Goal: Share content

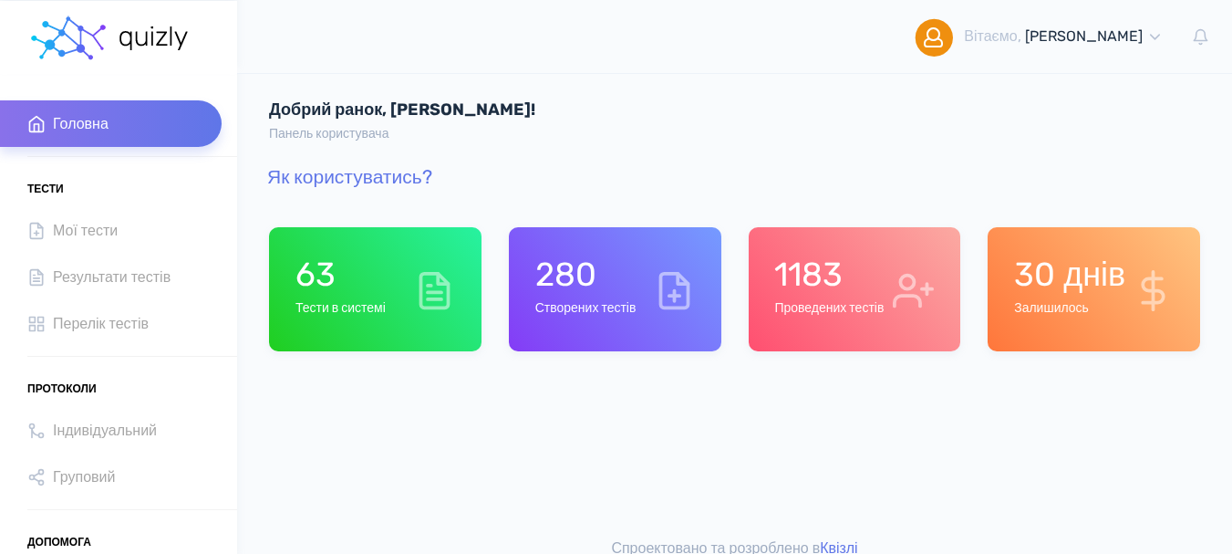
click at [814, 297] on div "1183 Проведених тестів" at bounding box center [828, 288] width 109 height 69
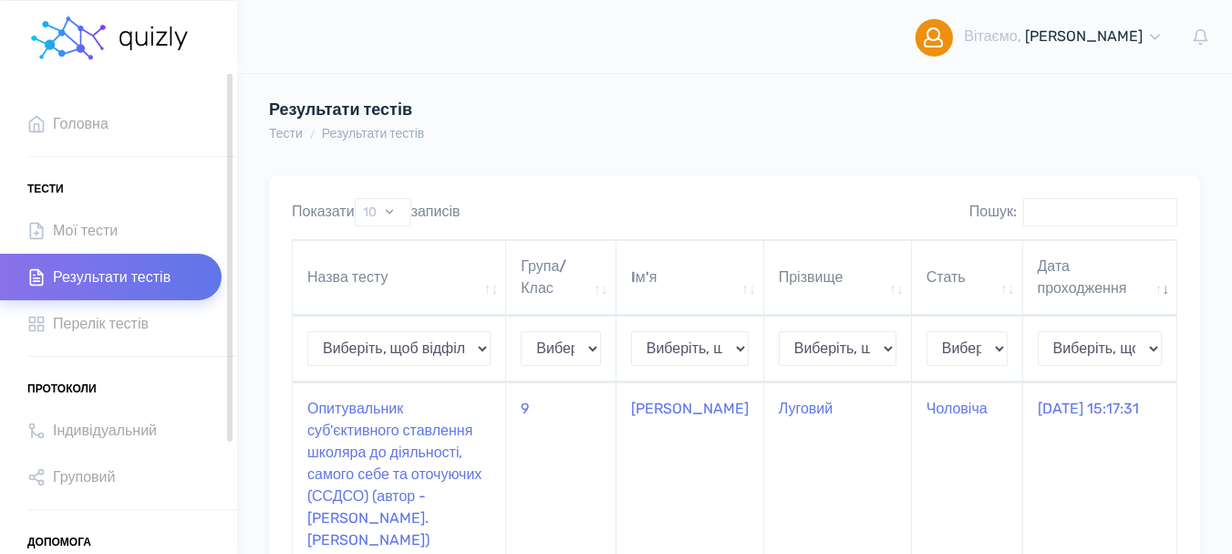
click at [123, 285] on span "Результати тестів" at bounding box center [112, 276] width 118 height 25
click at [99, 222] on span "Мої тести" at bounding box center [85, 230] width 65 height 25
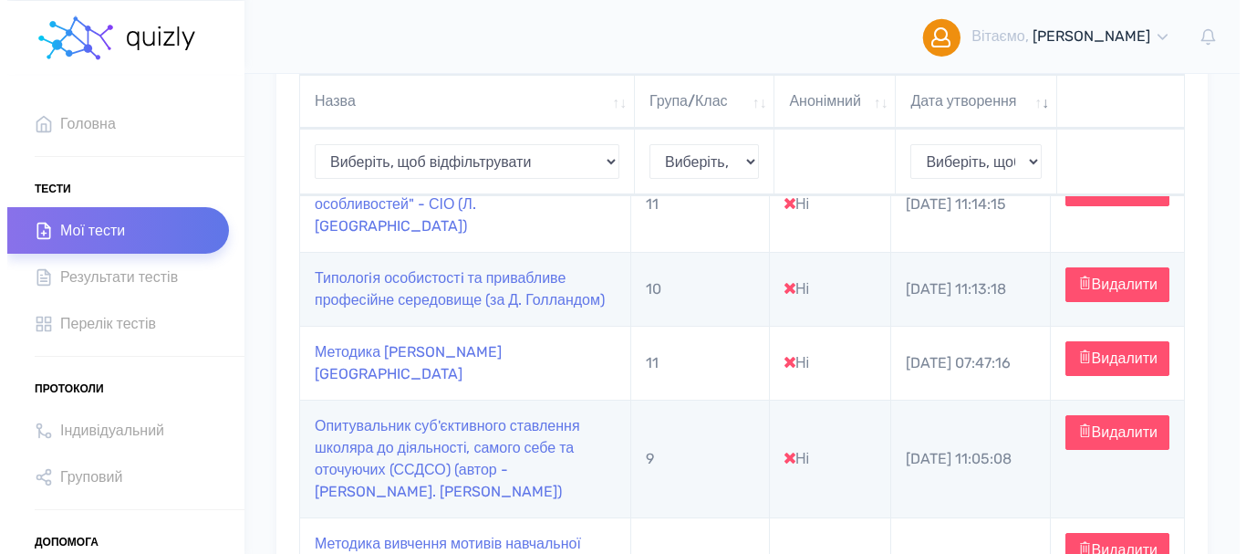
scroll to position [547, 0]
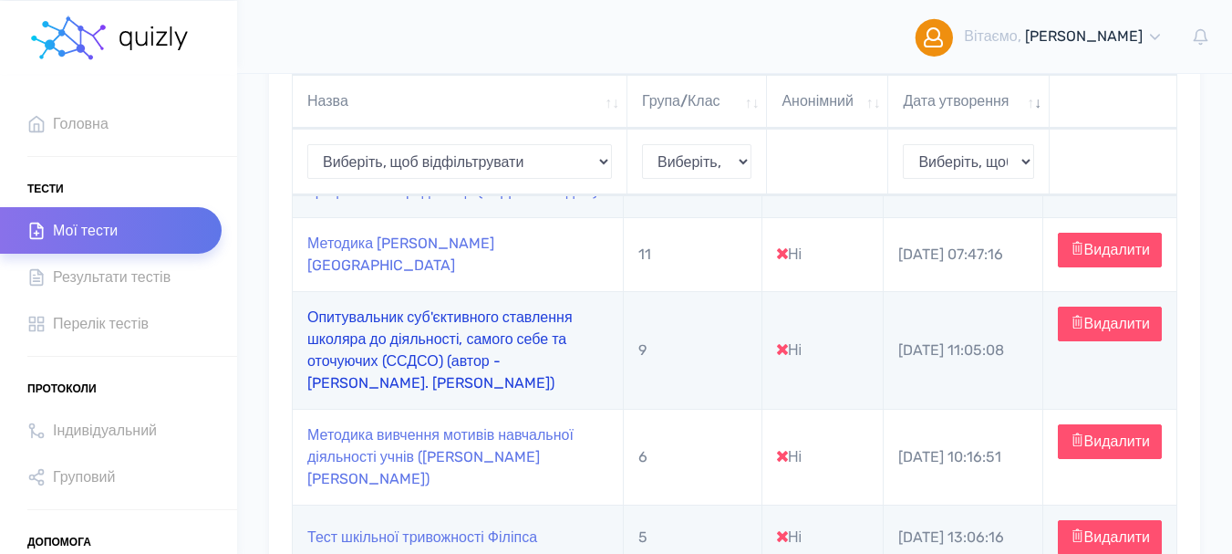
click at [383, 385] on link "Опитувальник суб'єктивного ставлення школяра до діяльності, самого себе та оточ…" at bounding box center [439, 349] width 265 height 83
type input "https://quizly.com.ua/quiz/21sghqvLlKh0c"
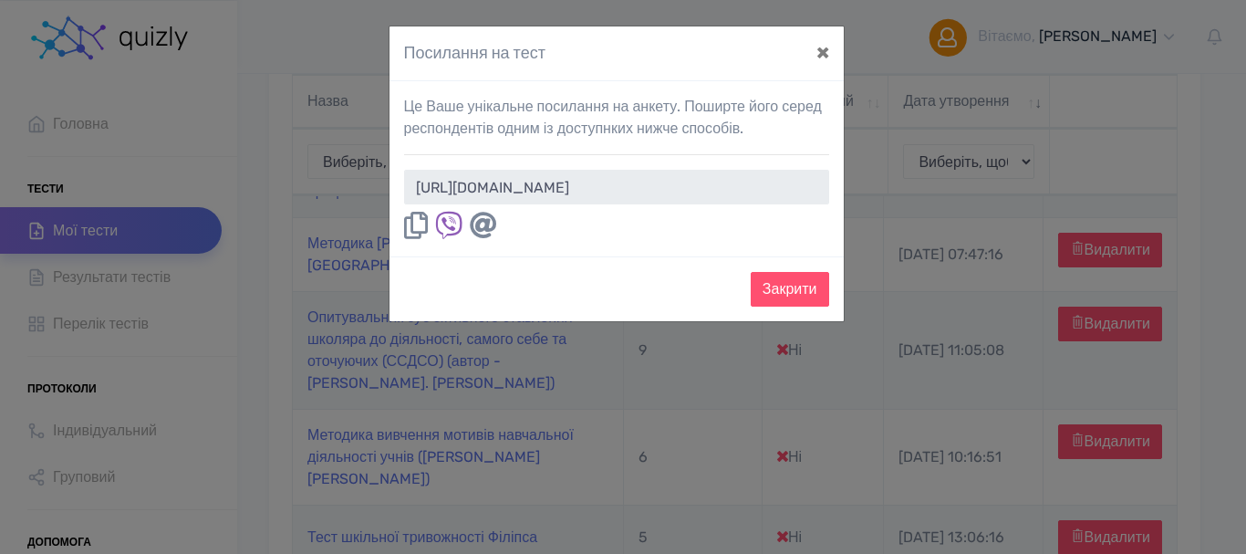
click at [417, 227] on icon at bounding box center [416, 225] width 24 height 27
